Goal: Obtain resource: Download file/media

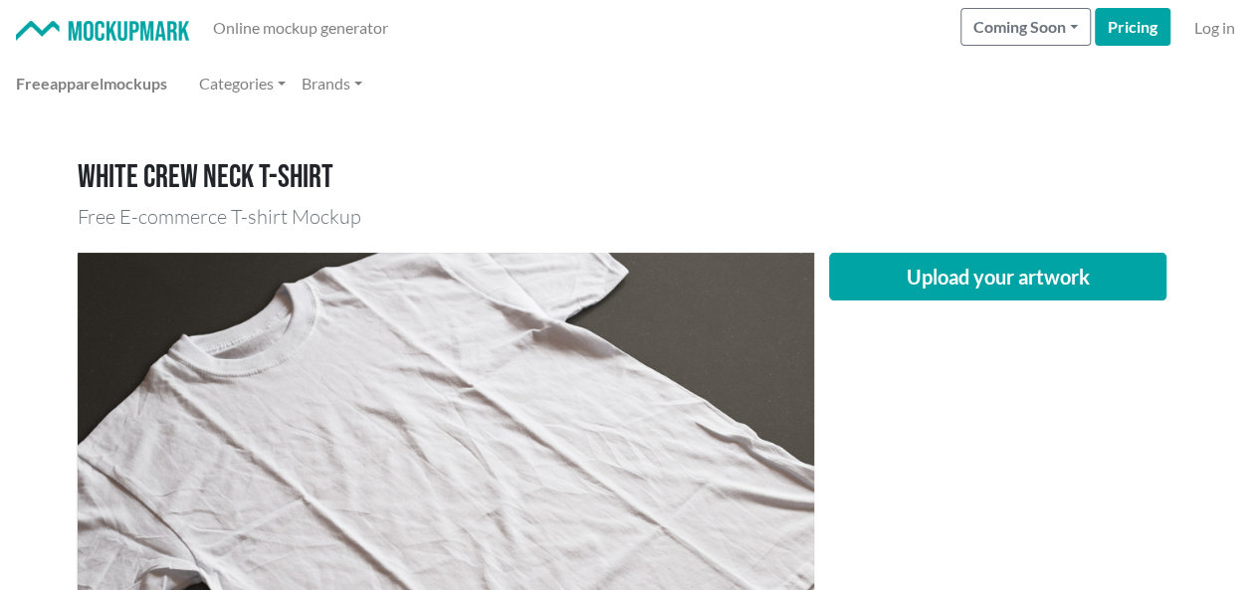
click at [1006, 368] on div "Upload your artwork" at bounding box center [998, 498] width 368 height 491
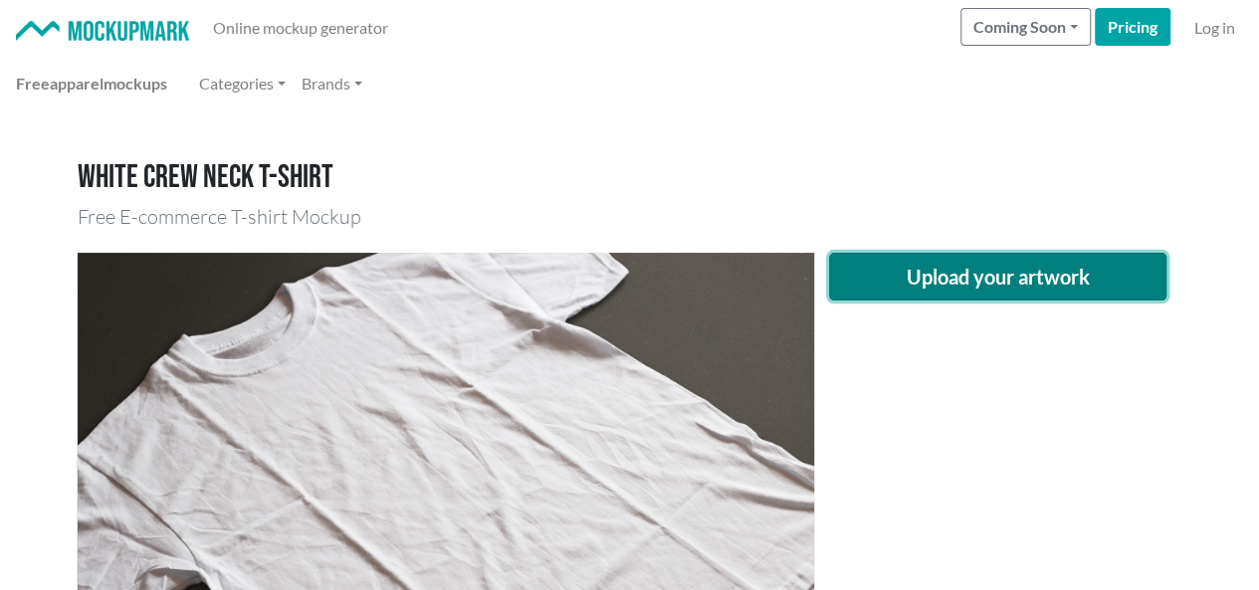
click at [999, 278] on button "Upload your artwork" at bounding box center [998, 277] width 339 height 48
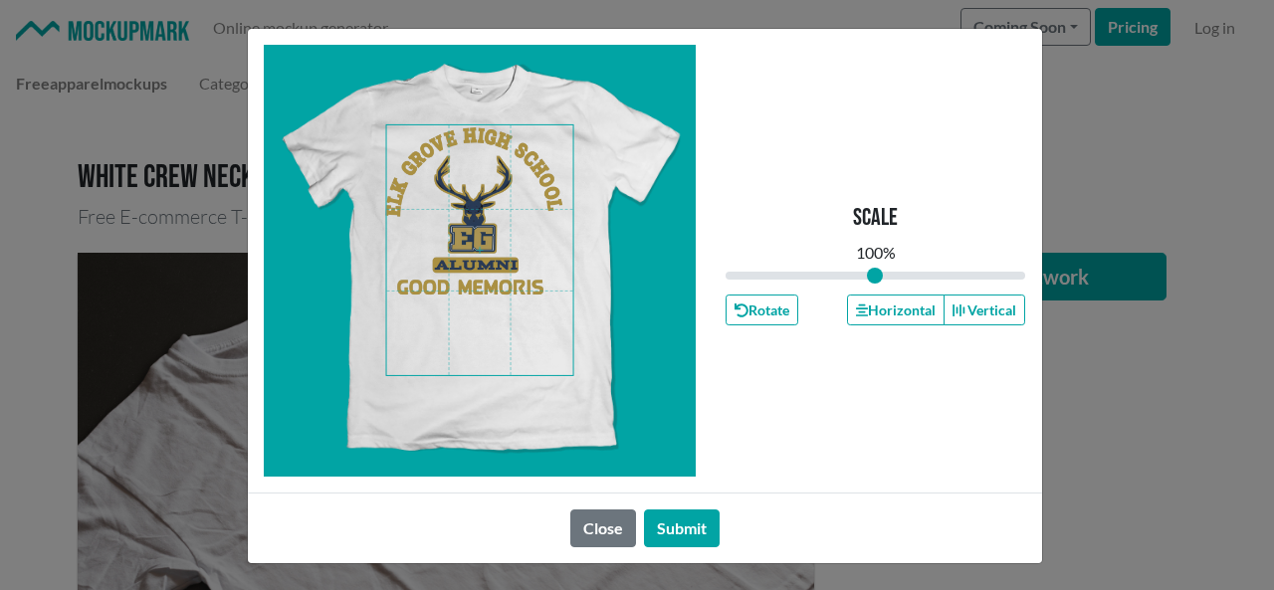
click at [472, 219] on span at bounding box center [479, 250] width 187 height 250
click at [891, 313] on button "Horizontal" at bounding box center [896, 310] width 98 height 31
click at [891, 312] on button "Horizontal" at bounding box center [896, 310] width 98 height 31
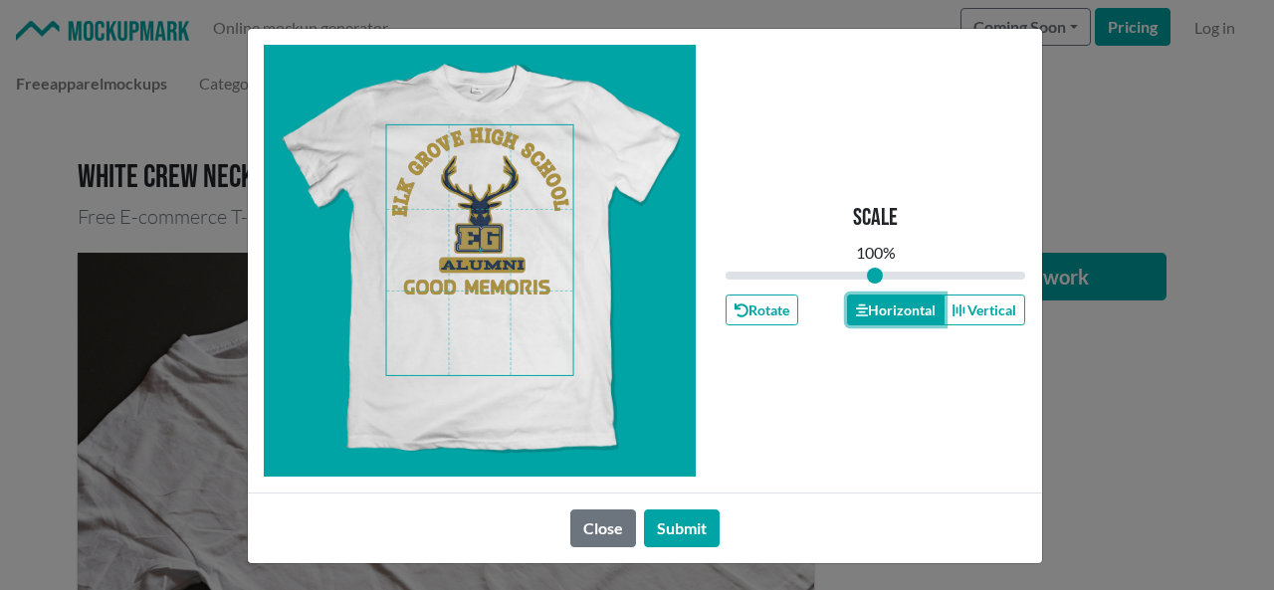
click at [892, 312] on button "Horizontal" at bounding box center [896, 310] width 98 height 31
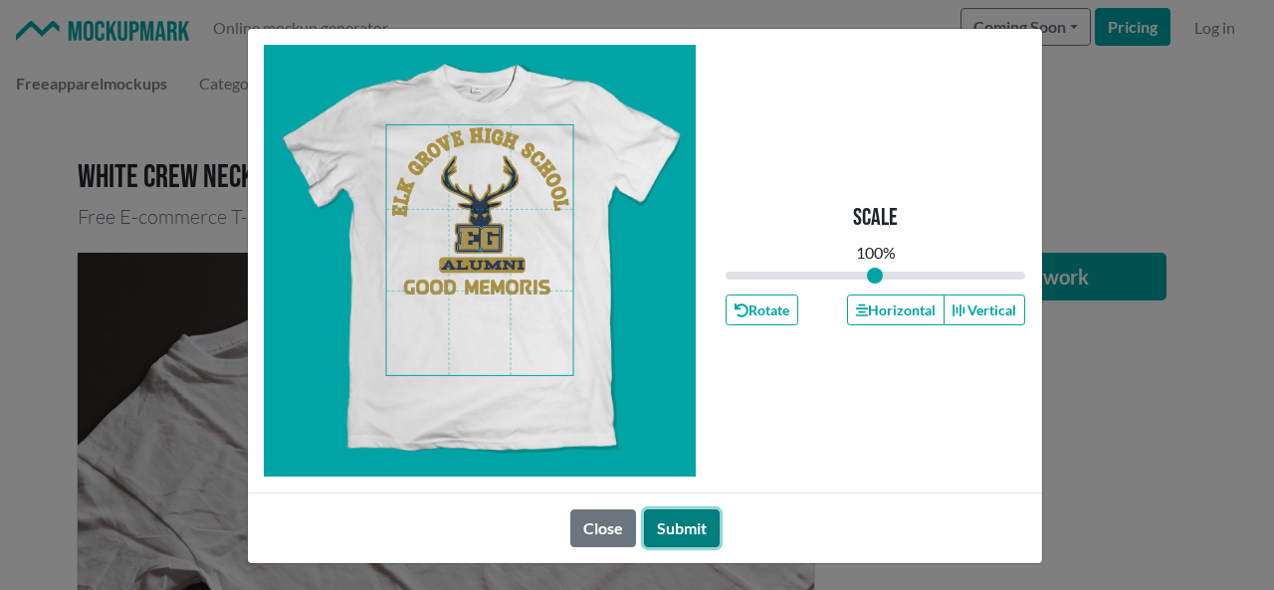
click at [687, 523] on button "Submit" at bounding box center [682, 529] width 76 height 38
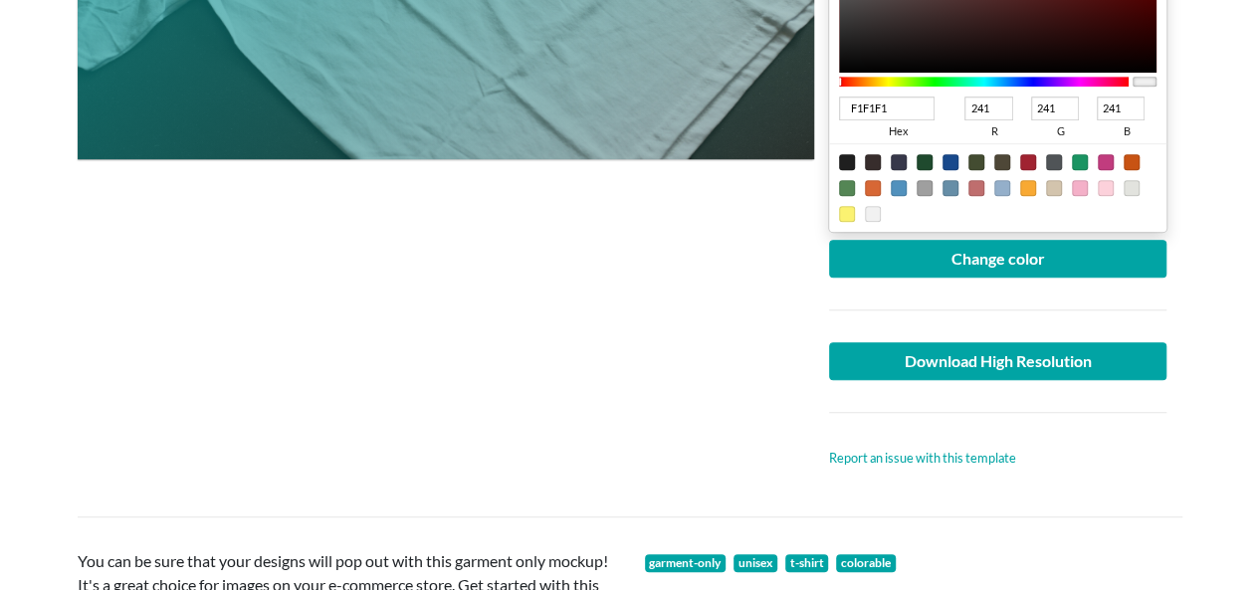
scroll to position [597, 0]
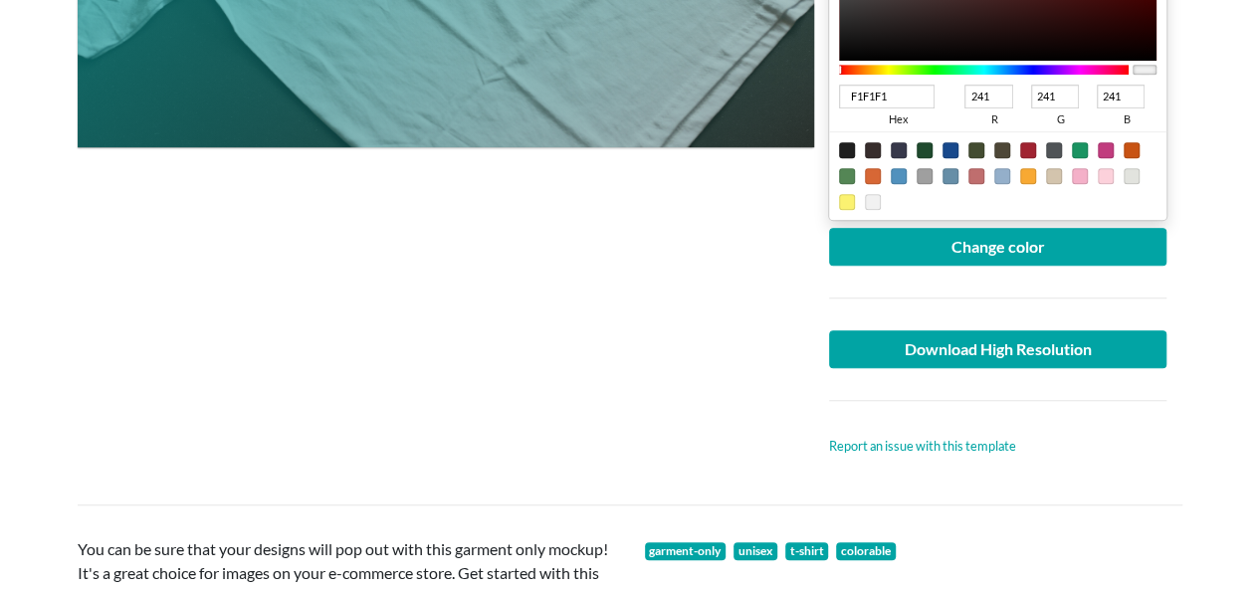
click at [1028, 69] on div at bounding box center [984, 70] width 291 height 10
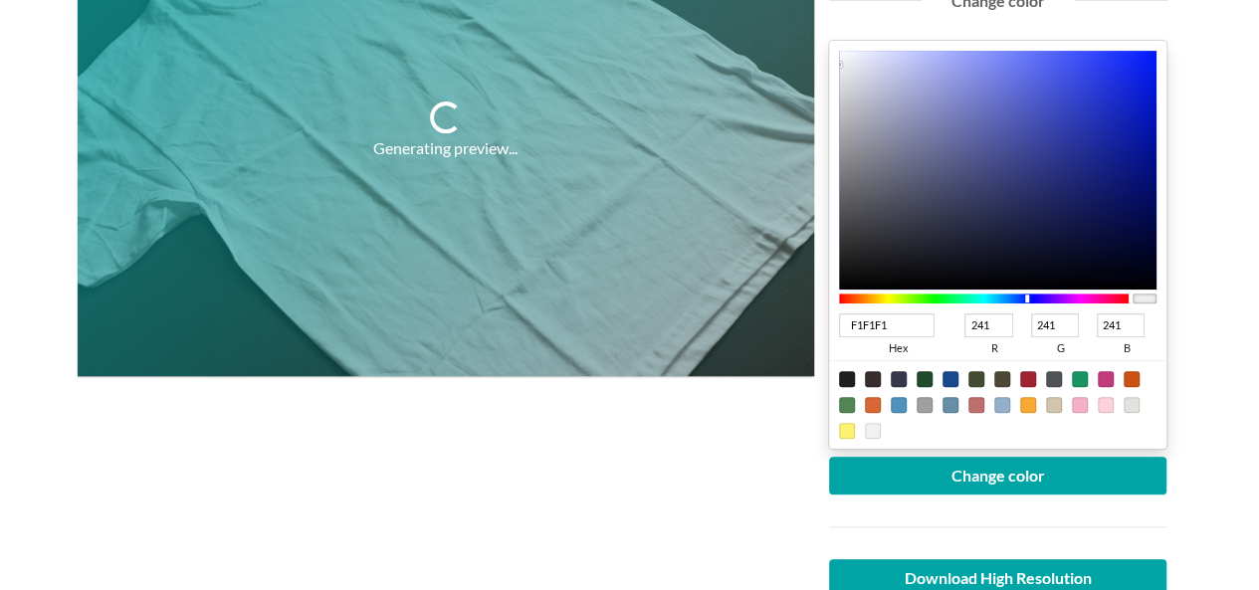
scroll to position [299, 0]
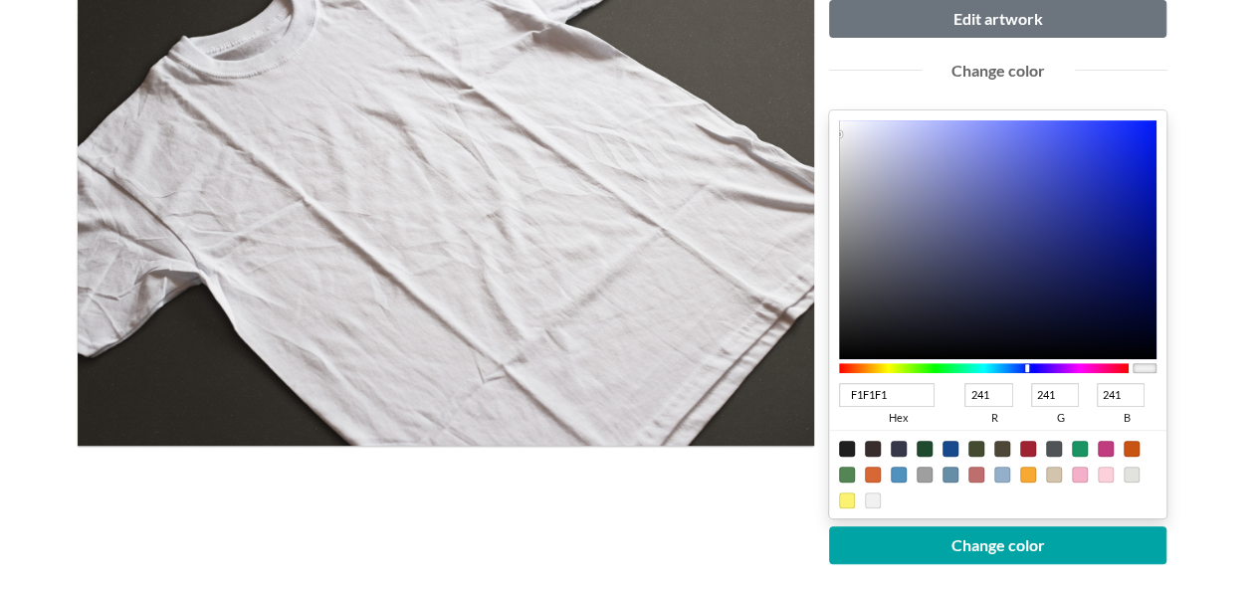
click at [1159, 212] on div "F1F1F1 hex 241 r 241 g 241 b 100 a" at bounding box center [998, 315] width 339 height 408
type input "04139A"
type input "4"
type input "19"
type input "154"
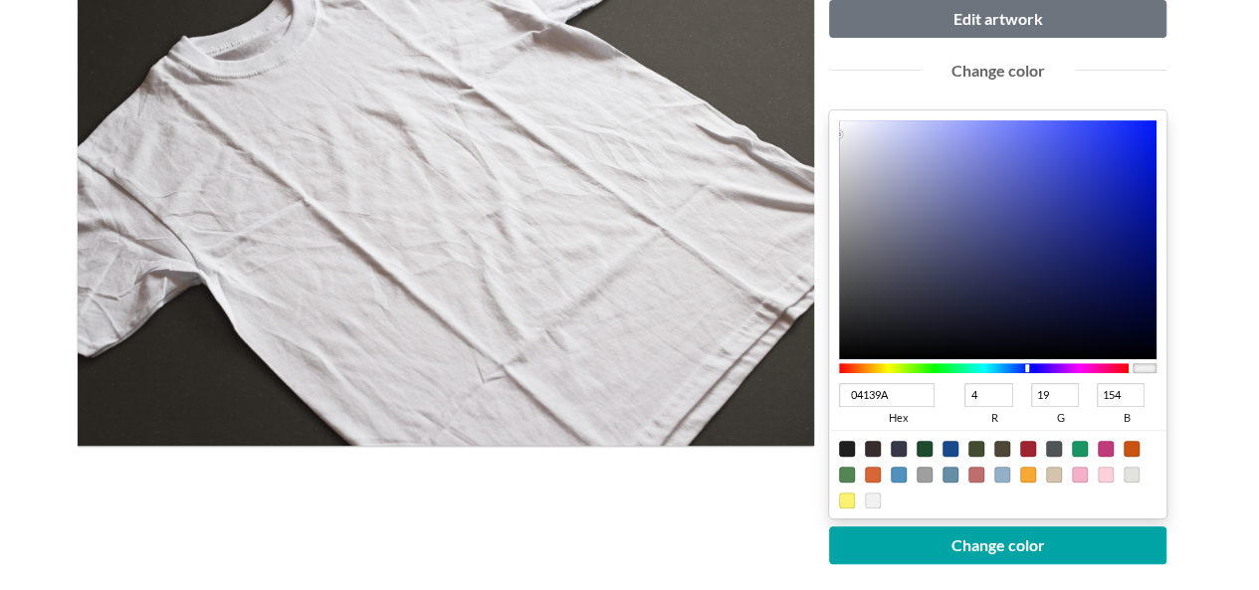
type input "031299"
type input "3"
type input "18"
type input "153"
type input "000E8E"
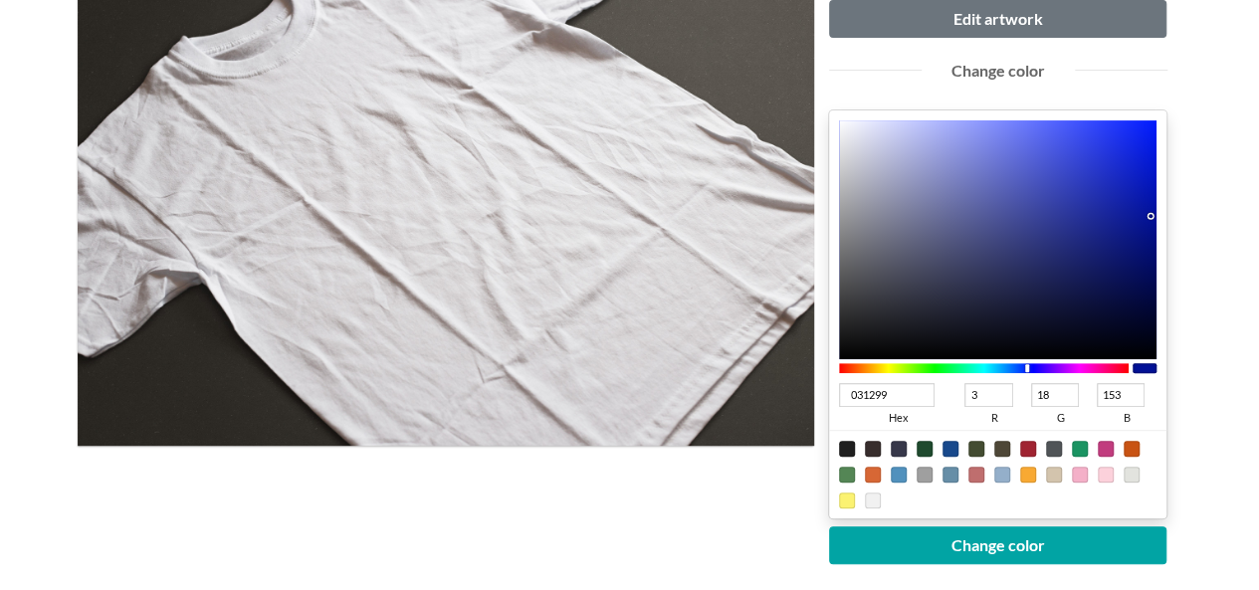
type input "0"
type input "14"
type input "142"
type input "000D7F"
type input "13"
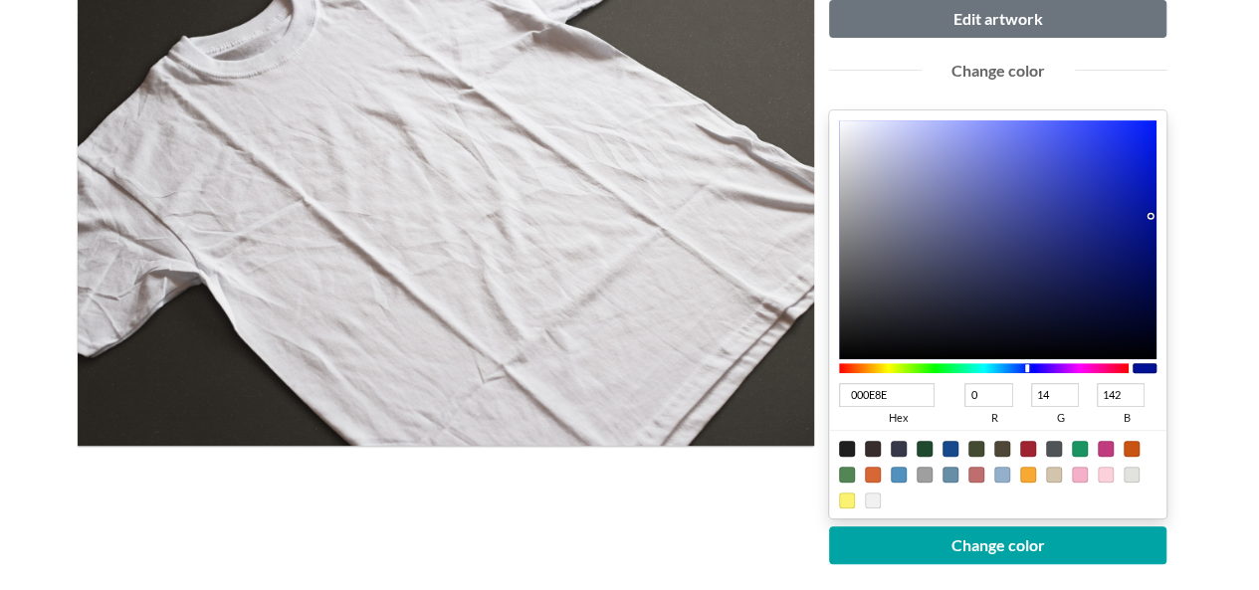
type input "127"
type input "000D7E"
type input "126"
type input "000D7D"
type input "125"
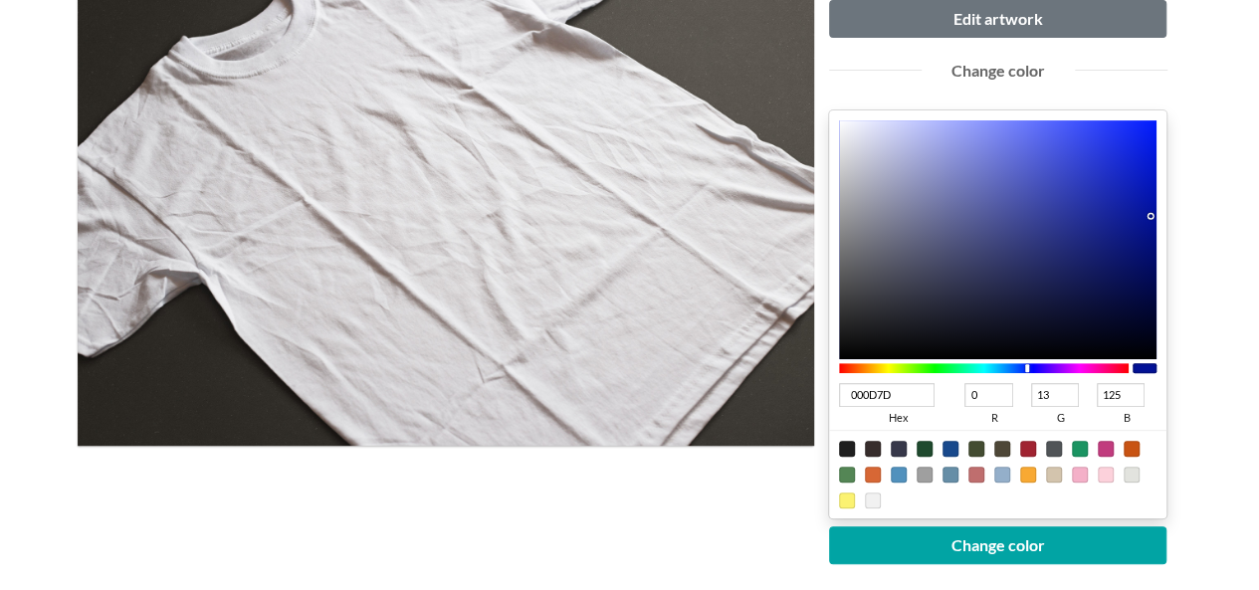
type input "000D7C"
type input "124"
type input "000D7B"
type input "123"
type input "000D77"
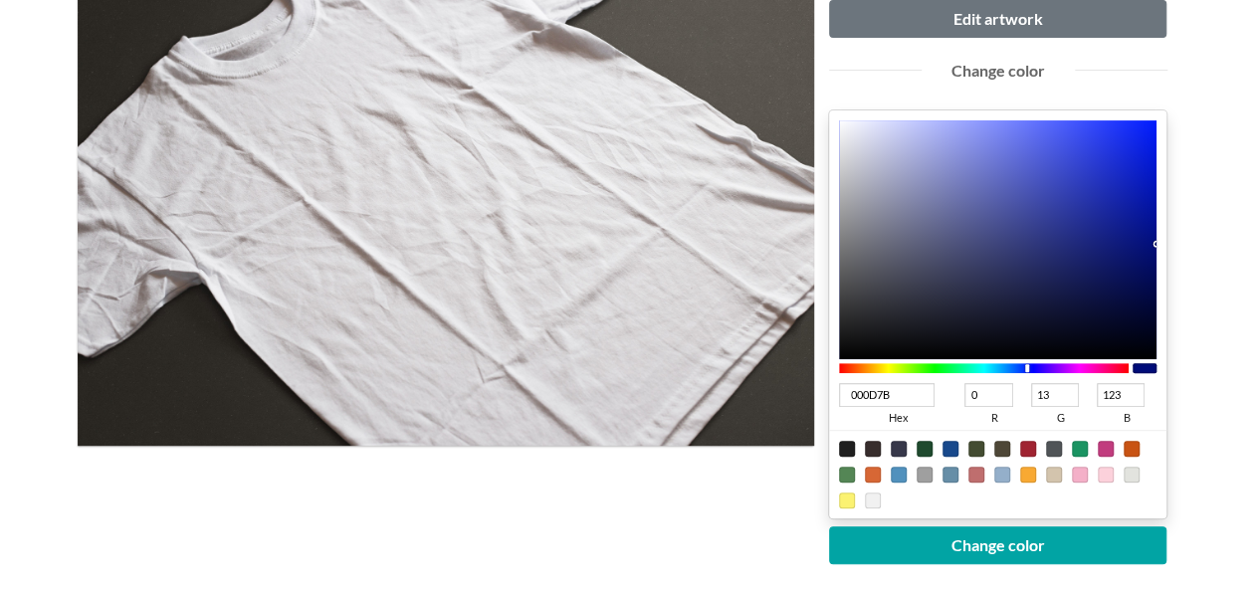
type input "119"
type input "000D76"
type input "118"
drag, startPoint x: 1150, startPoint y: 214, endPoint x: 1171, endPoint y: 248, distance: 39.8
click at [1171, 248] on div "Upload another artwork Edit artwork Change color 000D76 hex 0 r 13 g 118 b 100 …" at bounding box center [998, 354] width 368 height 801
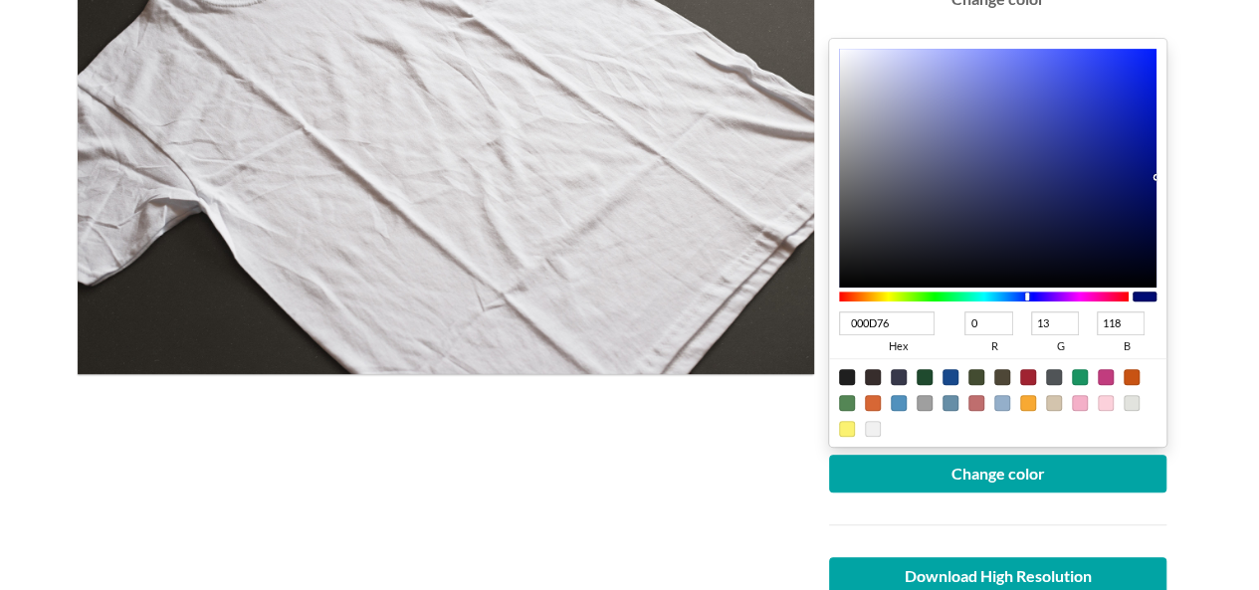
scroll to position [398, 0]
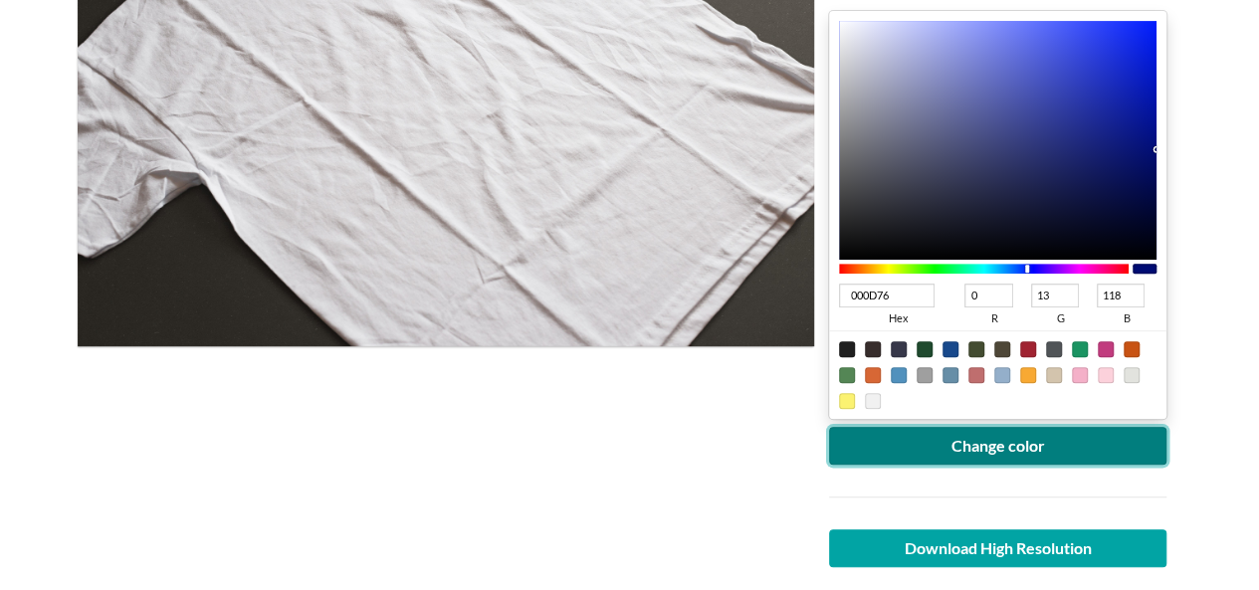
click at [1043, 446] on button "Change color" at bounding box center [998, 446] width 339 height 38
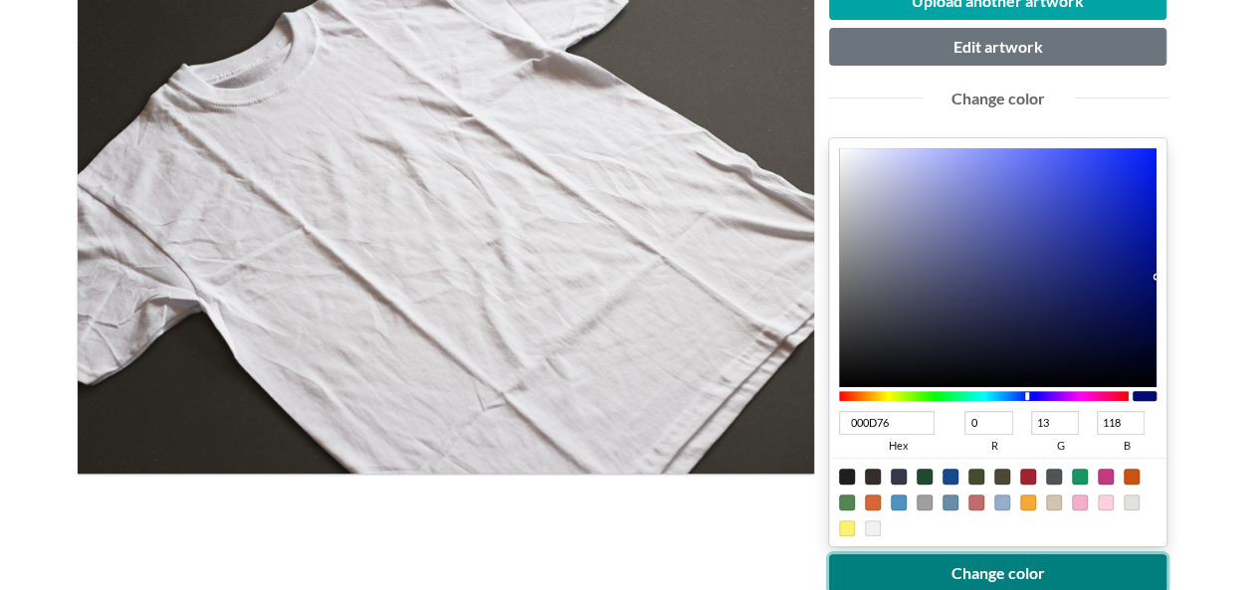
scroll to position [299, 0]
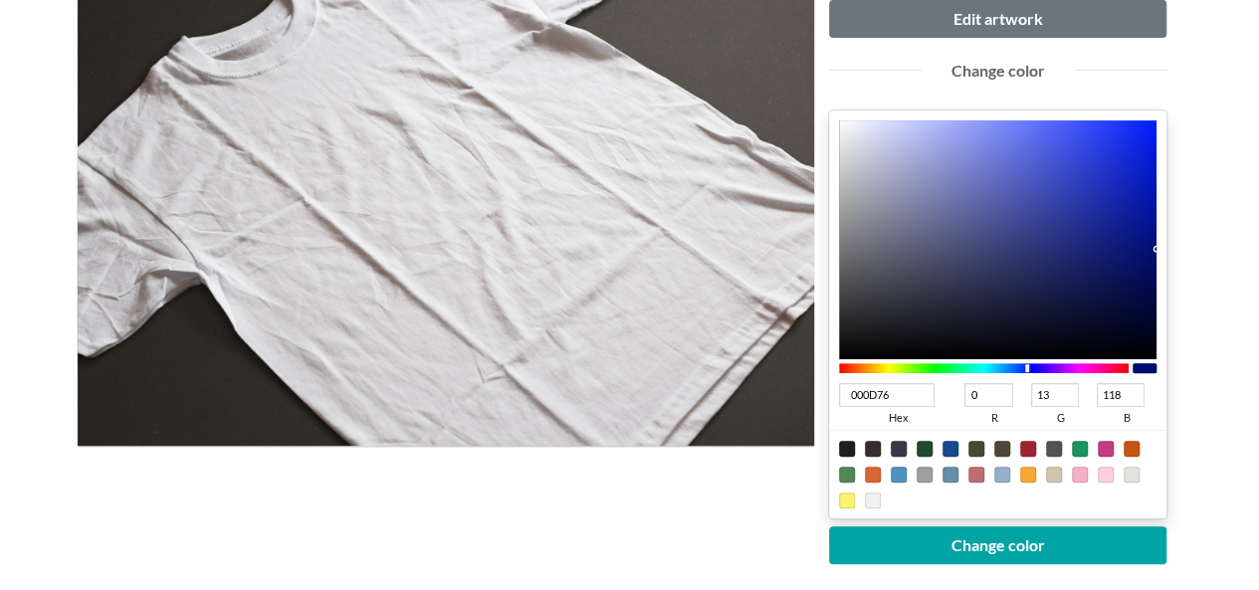
type input "030D5C"
type input "3"
type input "92"
click at [1147, 272] on div at bounding box center [998, 239] width 319 height 239
type input "020B53"
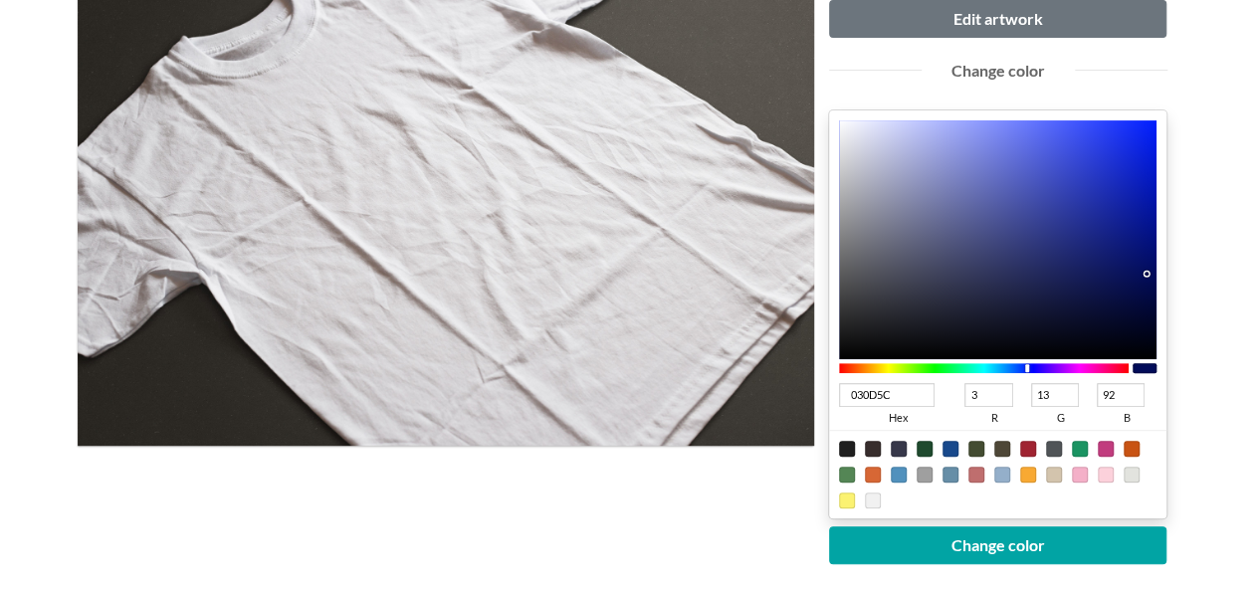
type input "2"
type input "11"
type input "83"
type input "010A51"
type input "1"
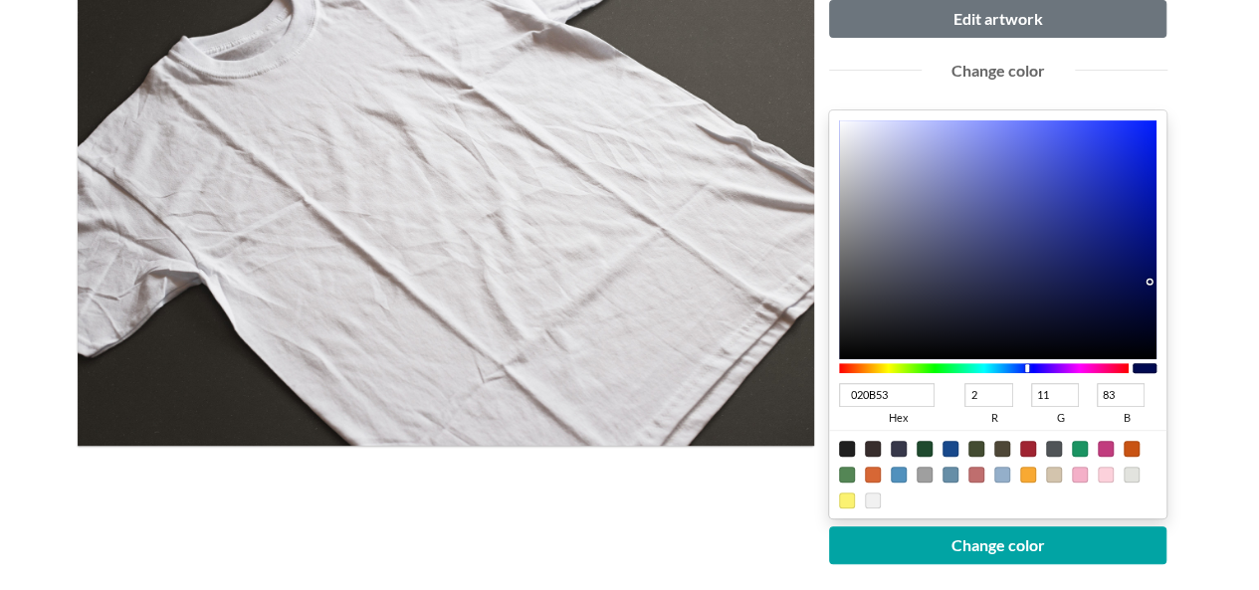
type input "10"
type input "81"
type input "010A50"
type input "80"
type input "000950"
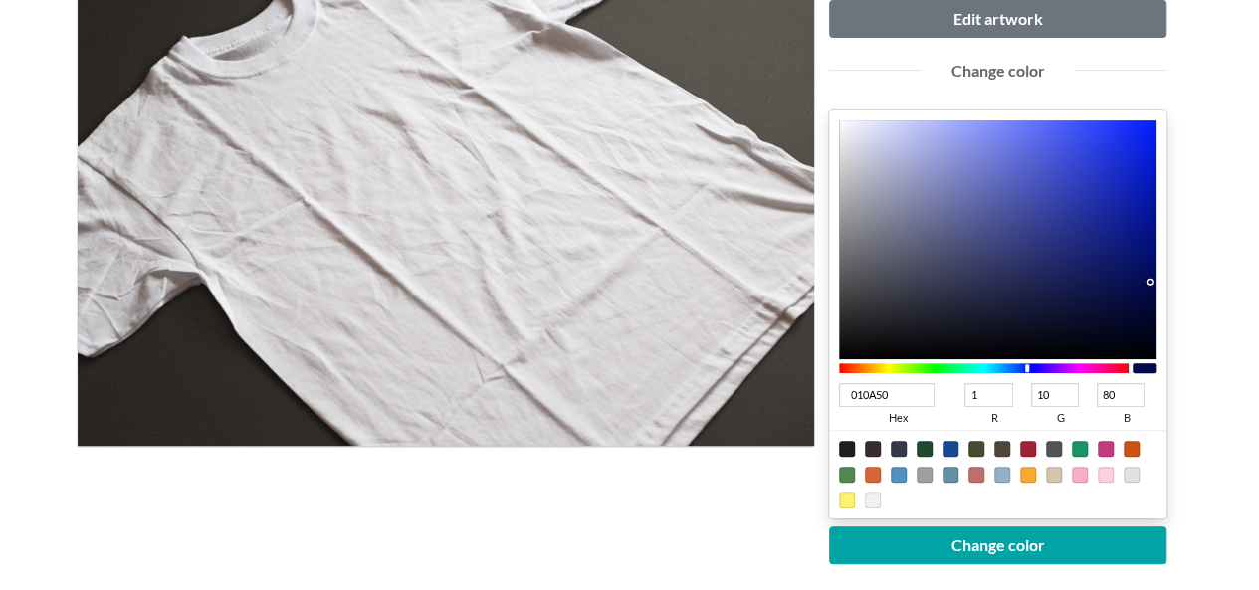
type input "0"
type input "9"
type input "00094E"
type input "78"
type input "00094F"
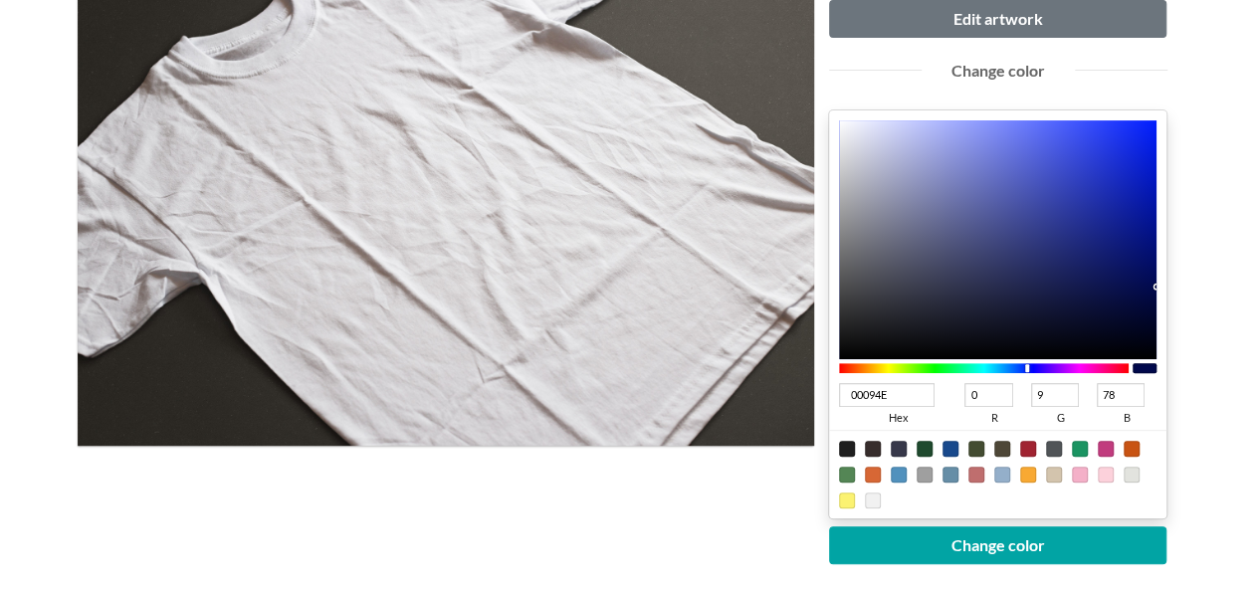
type input "79"
type input "000A56"
type input "10"
type input "86"
type input "000A58"
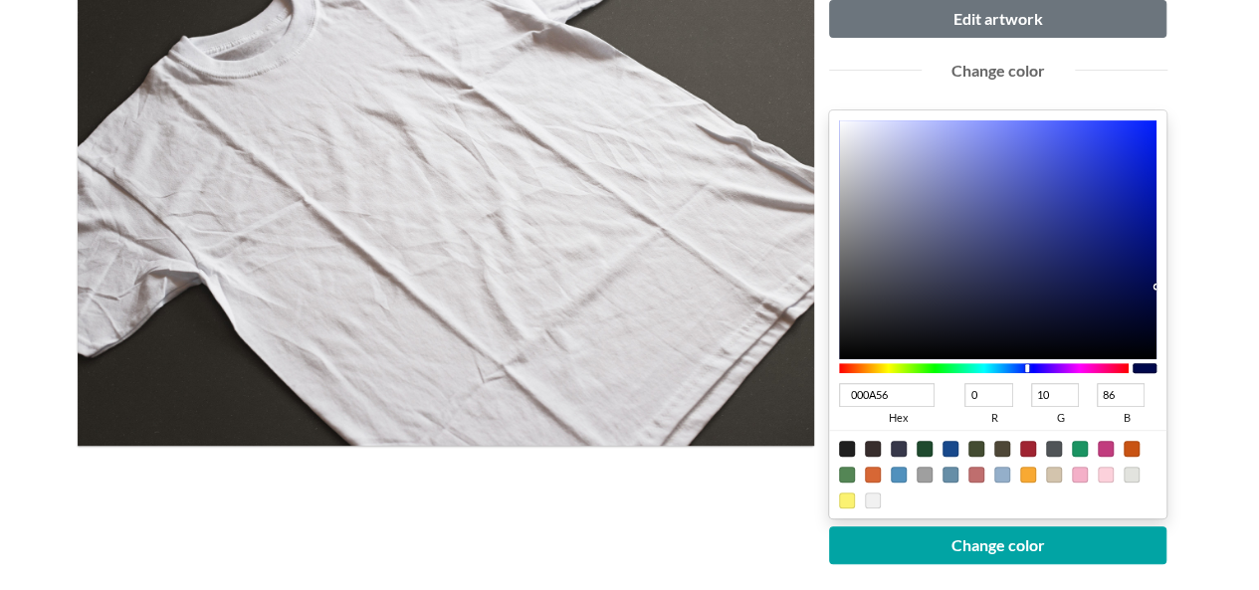
type input "88"
drag, startPoint x: 1151, startPoint y: 281, endPoint x: 1165, endPoint y: 276, distance: 14.8
click at [1165, 276] on div "000A58 hex 0 r 10 g 88 b 100 a" at bounding box center [998, 315] width 339 height 408
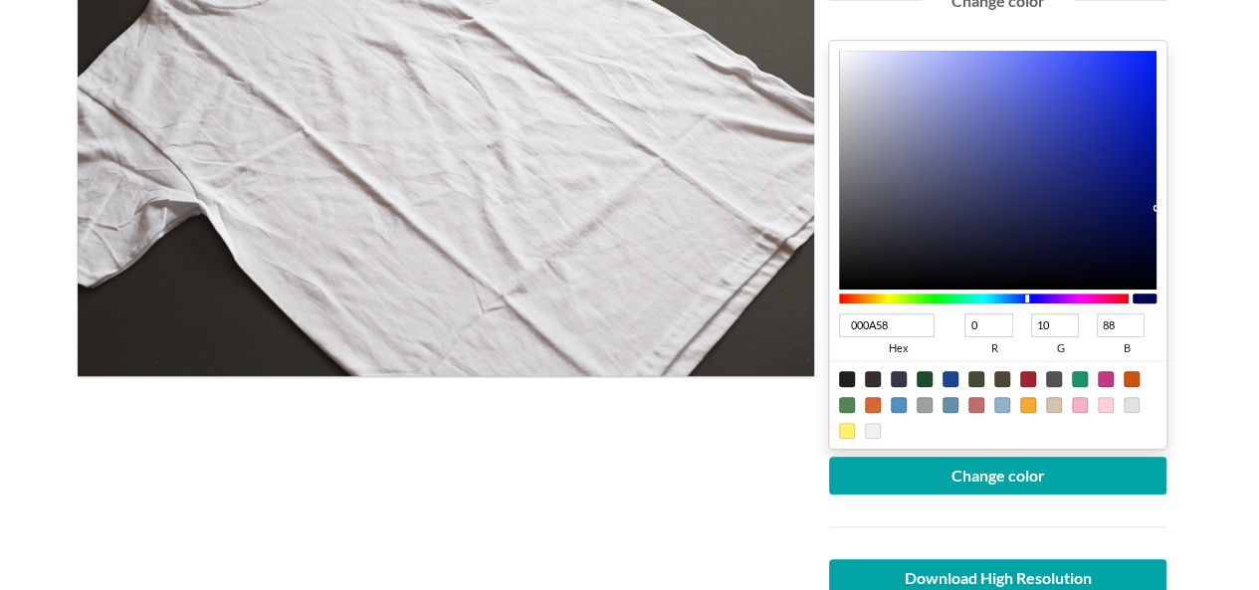
scroll to position [398, 0]
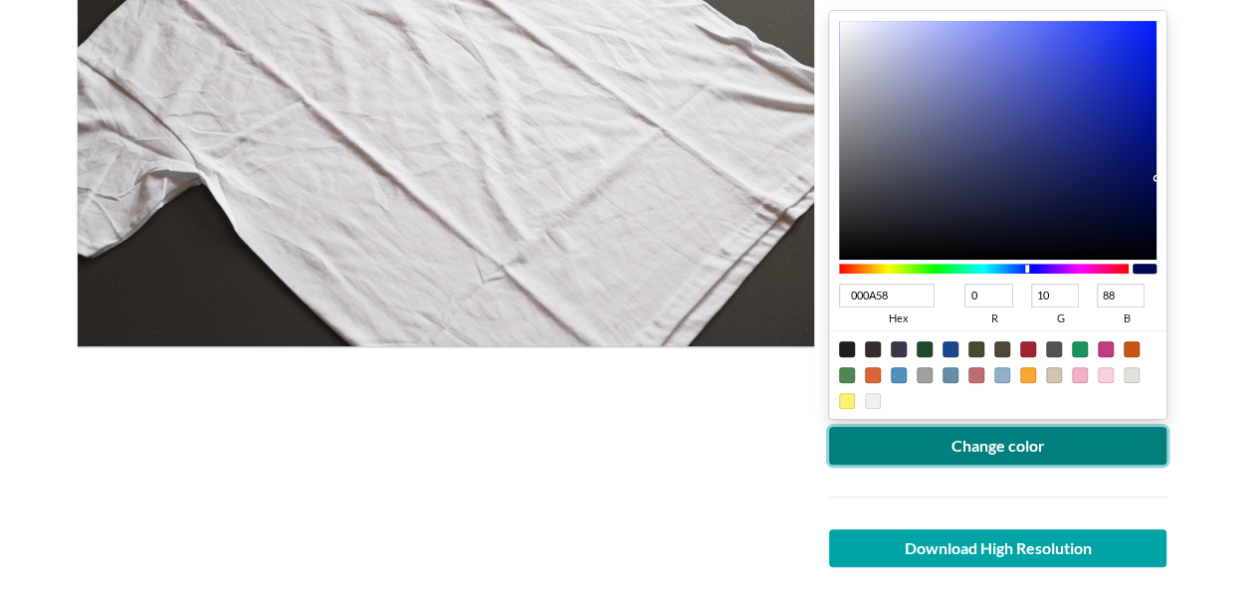
click at [1081, 437] on button "Change color" at bounding box center [998, 446] width 339 height 38
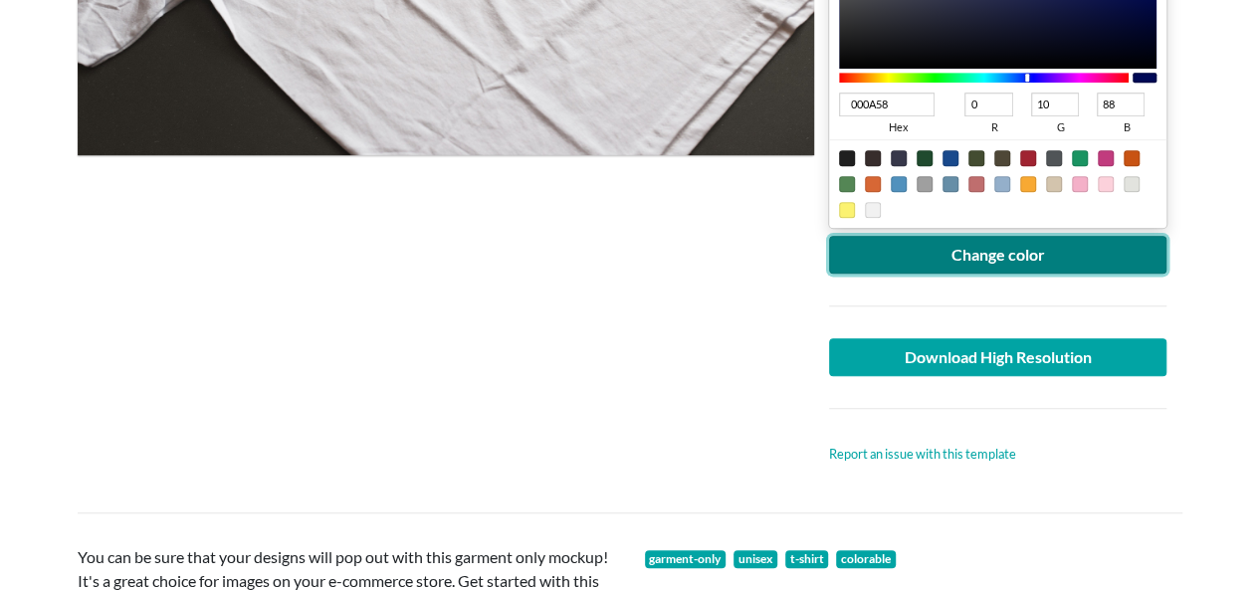
scroll to position [697, 0]
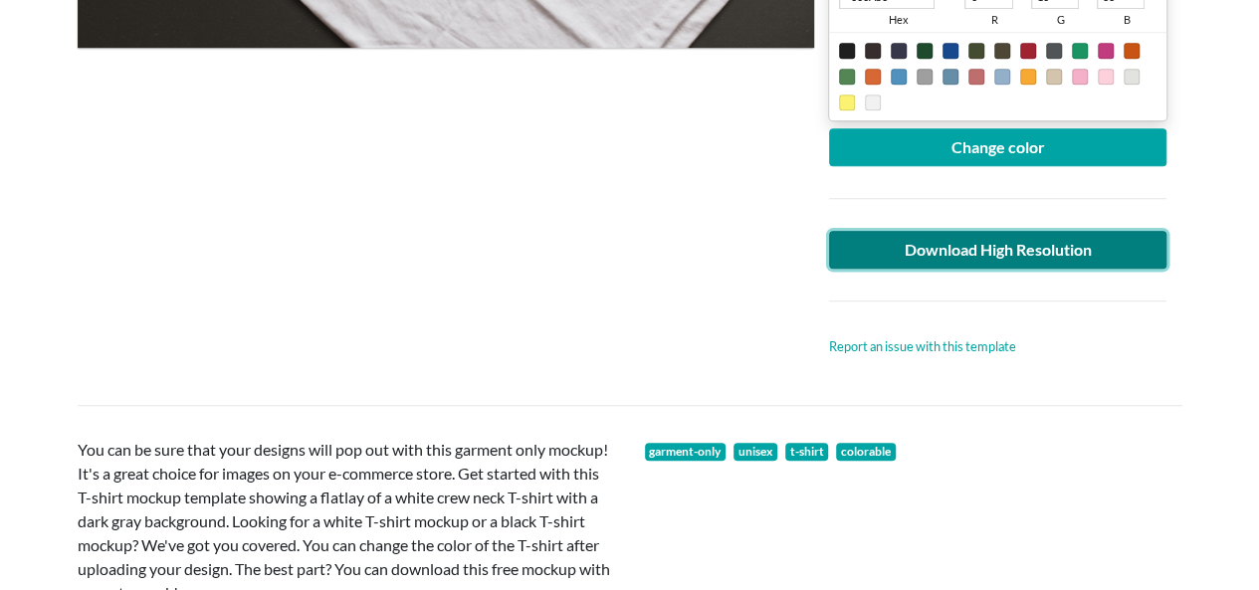
click at [1106, 252] on link "Download High Resolution" at bounding box center [998, 250] width 339 height 38
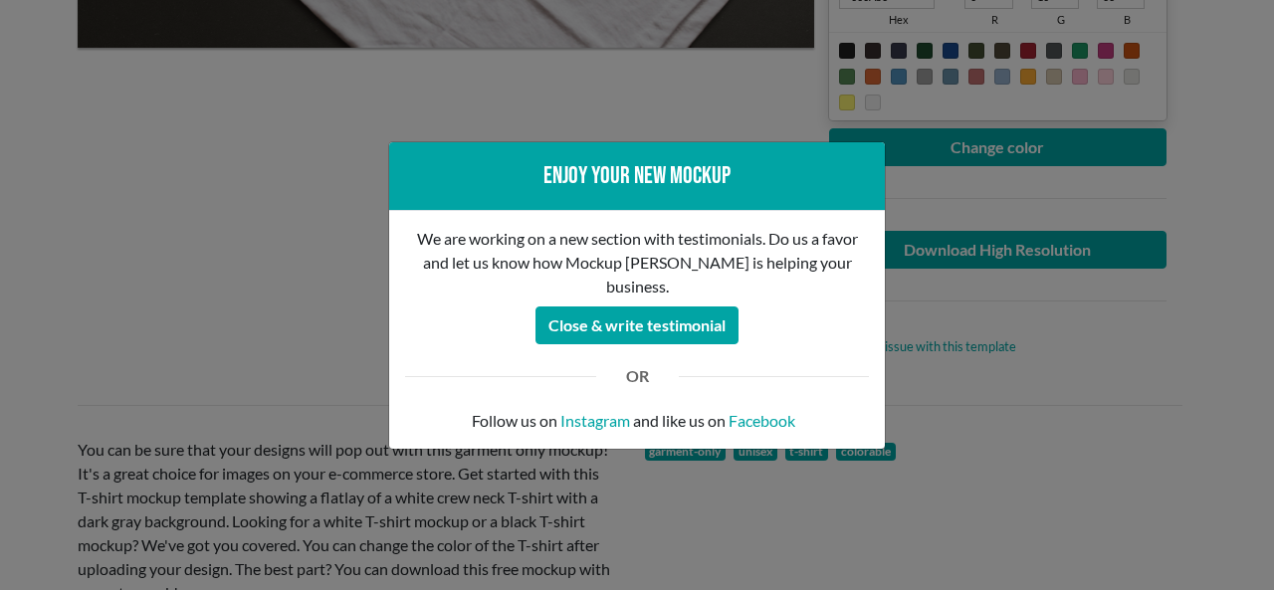
click at [68, 208] on div "Enjoy your new mockup We are working on a new section with testimonials. Do us …" at bounding box center [637, 295] width 1274 height 590
